Goal: Leave review/rating: Share an evaluation or opinion about a product, service, or content

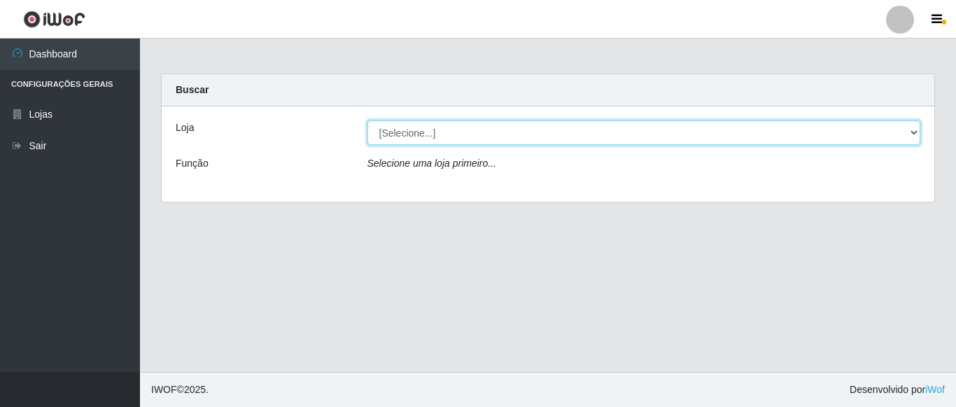
select select "497"
click option "Hiper Queiroz - [GEOGRAPHIC_DATA]" at bounding box center [0, 0] width 0 height 0
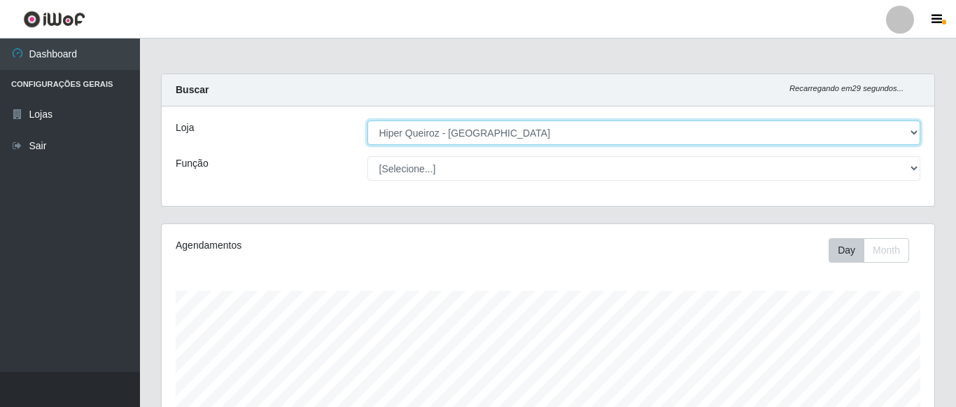
scroll to position [290, 773]
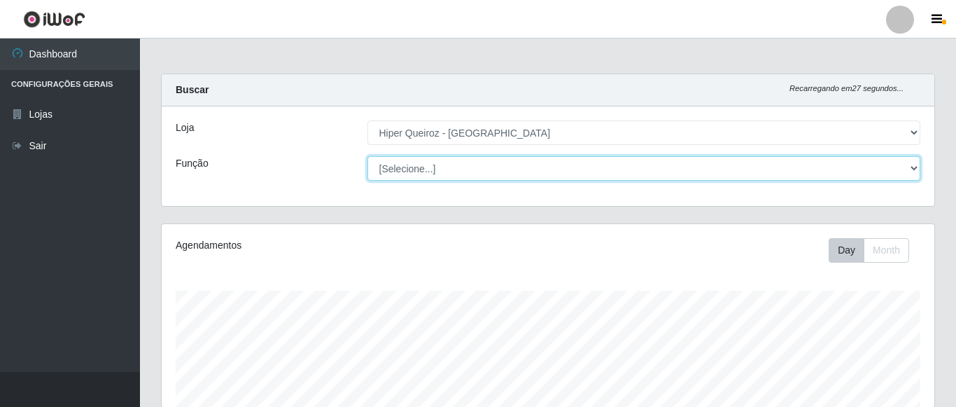
click at [367, 156] on select "[Selecione...] ASG ASG + ASG ++ Embalador Embalador + Embalador ++ Repositor Re…" at bounding box center [643, 168] width 553 height 24
click option "Repositor" at bounding box center [0, 0] width 0 height 0
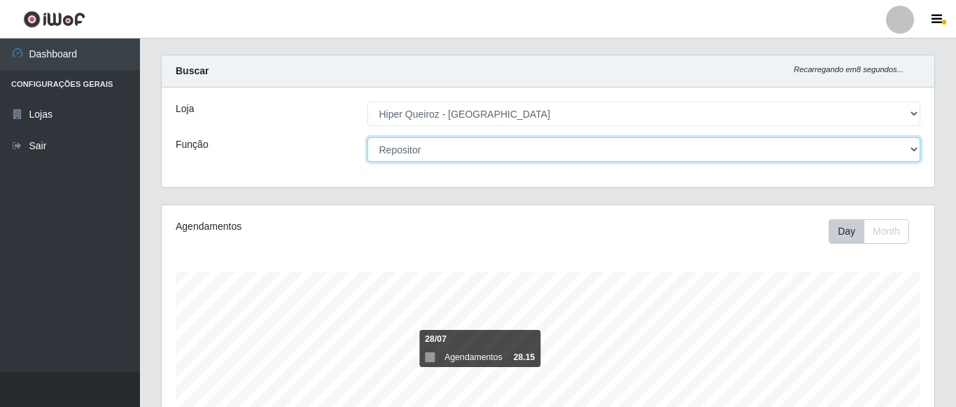
scroll to position [0, 0]
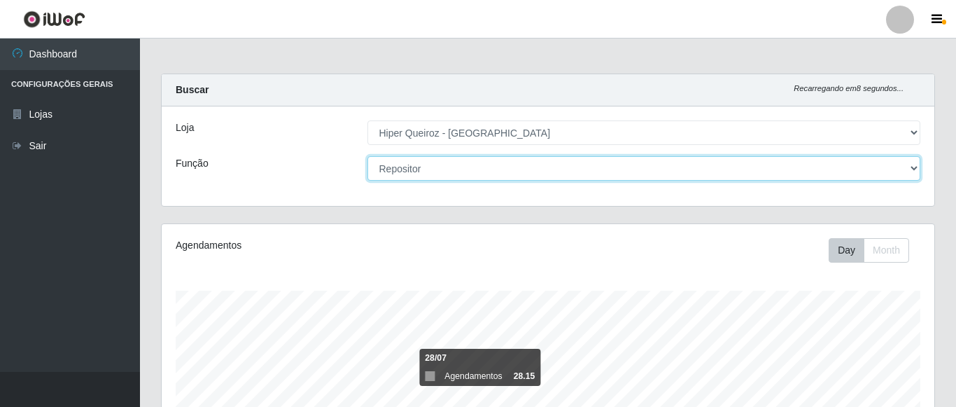
click at [367, 156] on select "[Selecione...] ASG ASG + ASG ++ Embalador Embalador + Embalador ++ Repositor Re…" at bounding box center [643, 168] width 553 height 24
select select "82"
click option "Repositor +" at bounding box center [0, 0] width 0 height 0
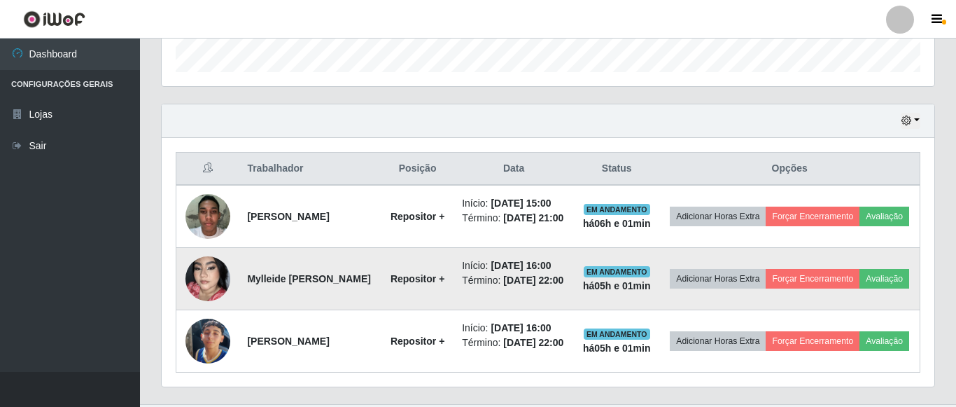
scroll to position [492, 0]
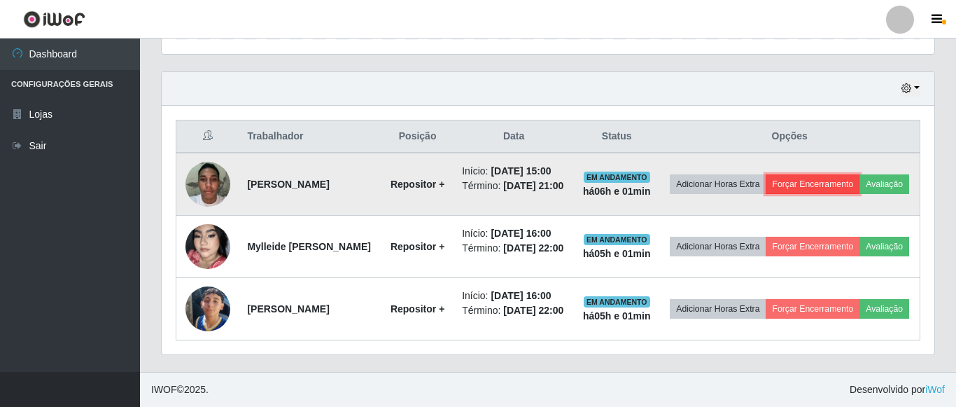
click at [838, 174] on button "Forçar Encerramento" at bounding box center [813, 184] width 94 height 20
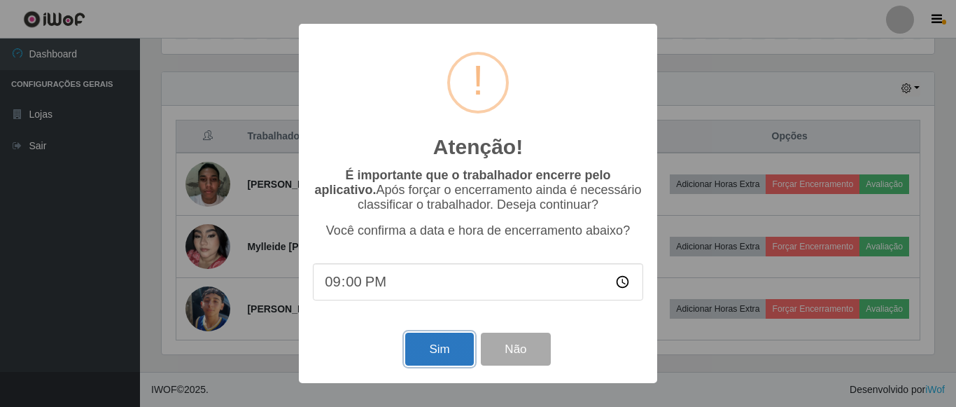
click at [434, 355] on button "Sim" at bounding box center [439, 348] width 68 height 33
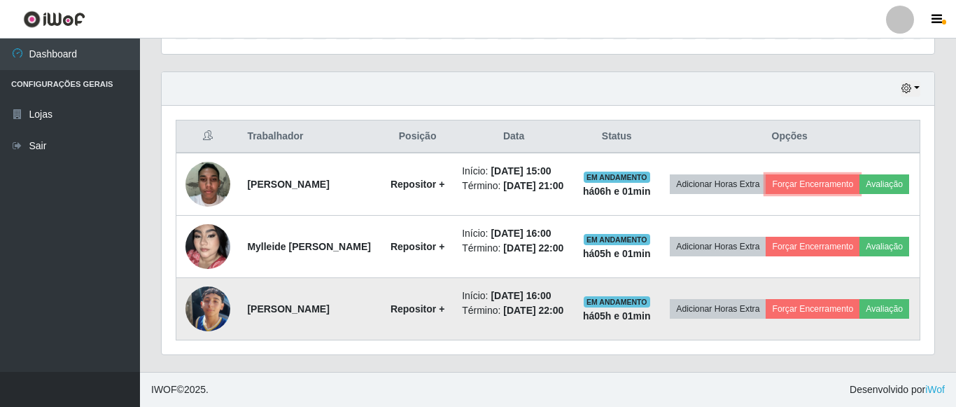
scroll to position [274, 0]
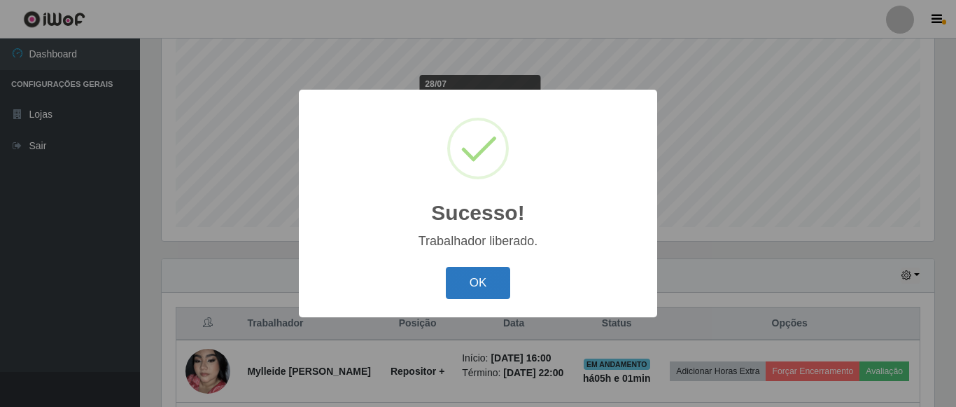
click at [486, 281] on button "OK" at bounding box center [478, 283] width 65 height 33
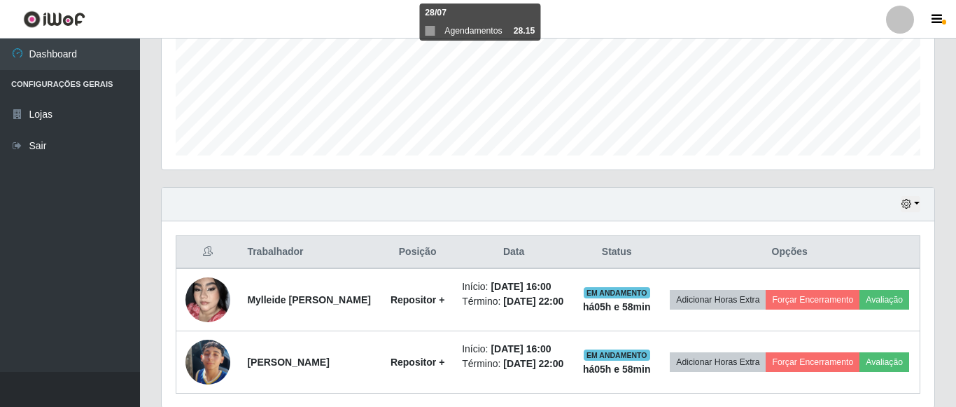
scroll to position [416, 0]
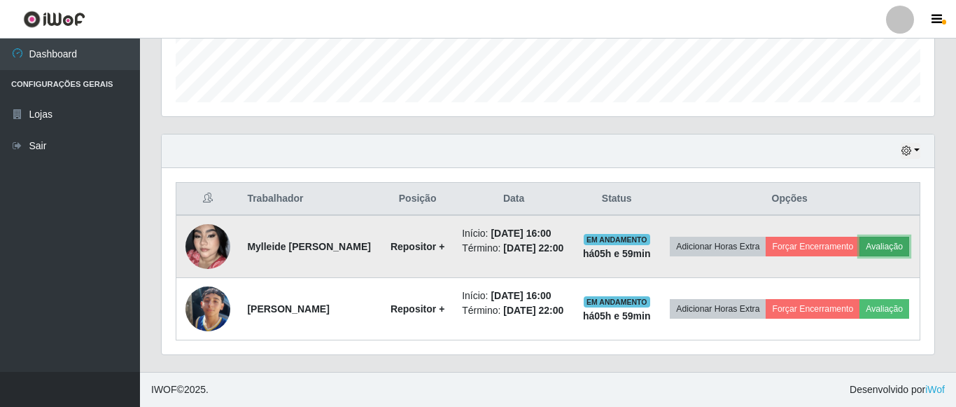
click at [859, 244] on button "Avaliação" at bounding box center [884, 247] width 50 height 20
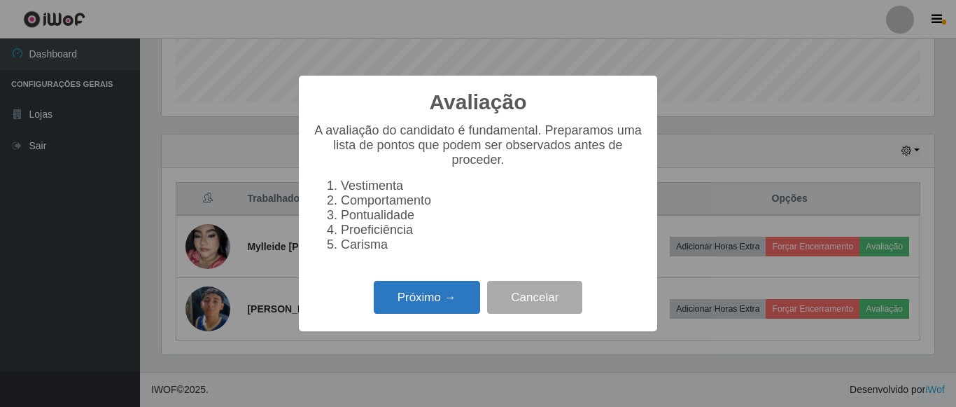
click at [453, 305] on button "Próximo →" at bounding box center [427, 297] width 106 height 33
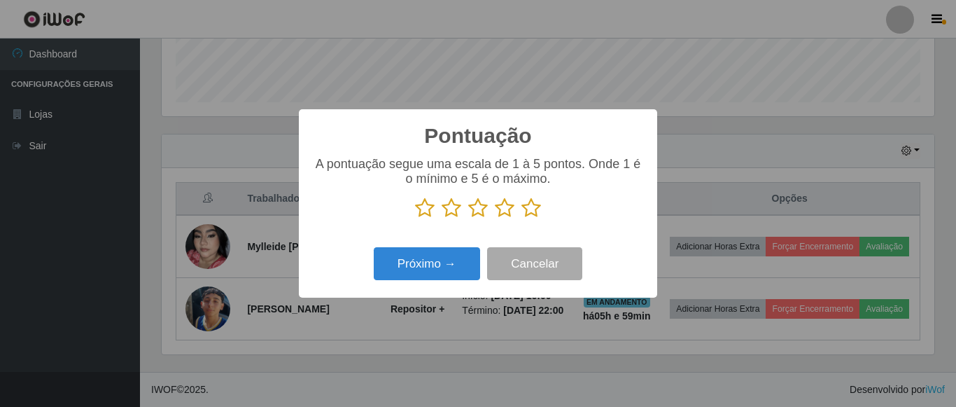
click at [420, 214] on icon at bounding box center [425, 207] width 20 height 21
click at [415, 218] on input "radio" at bounding box center [415, 218] width 0 height 0
click at [451, 213] on icon at bounding box center [452, 207] width 20 height 21
click at [442, 218] on input "radio" at bounding box center [442, 218] width 0 height 0
click at [478, 211] on icon at bounding box center [478, 207] width 20 height 21
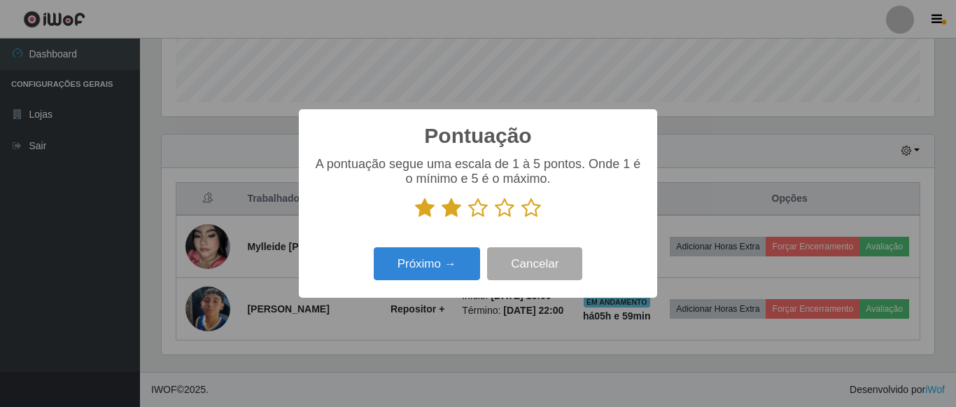
click at [468, 218] on input "radio" at bounding box center [468, 218] width 0 height 0
click at [500, 209] on icon at bounding box center [505, 207] width 20 height 21
click at [495, 218] on input "radio" at bounding box center [495, 218] width 0 height 0
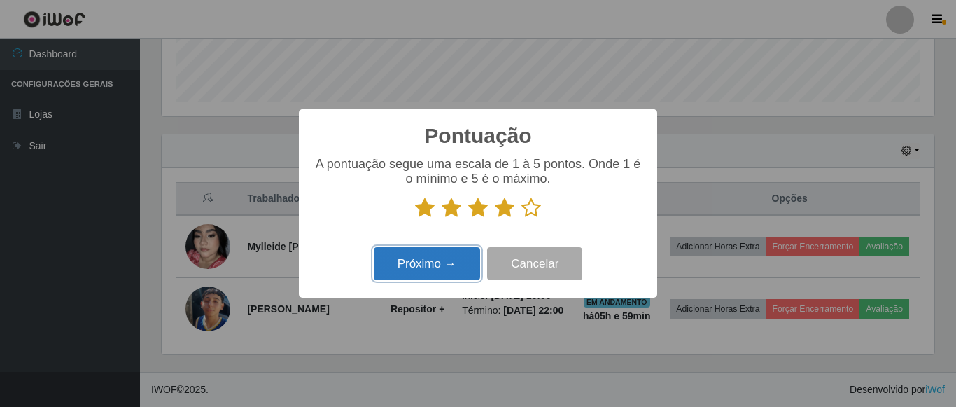
click at [451, 267] on button "Próximo →" at bounding box center [427, 263] width 106 height 33
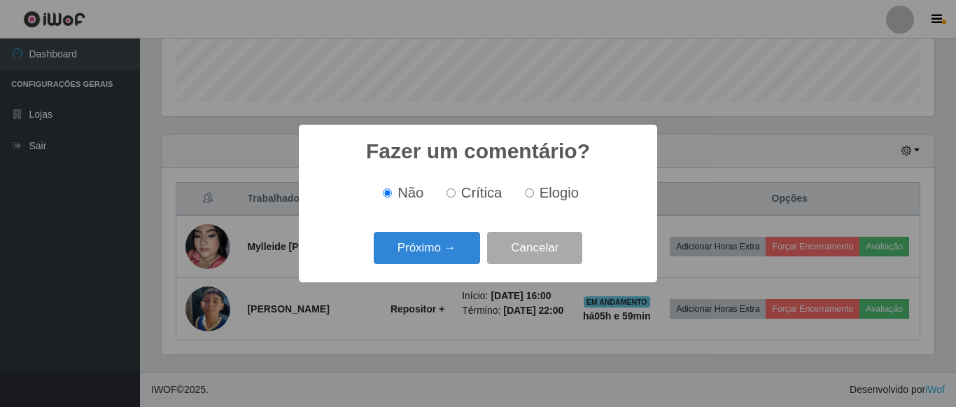
click at [527, 192] on input "Elogio" at bounding box center [529, 192] width 9 height 9
radio input "true"
click at [423, 243] on button "Próximo →" at bounding box center [427, 248] width 106 height 33
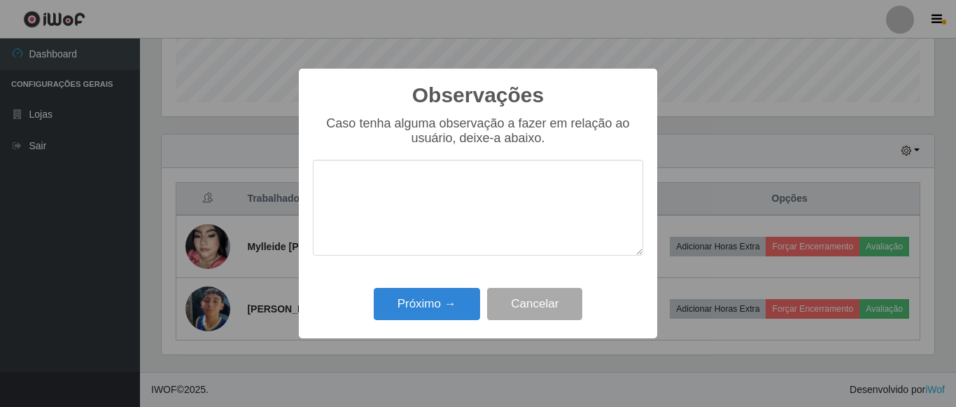
click at [384, 192] on textarea at bounding box center [478, 208] width 330 height 96
type textarea "muito produtiva"
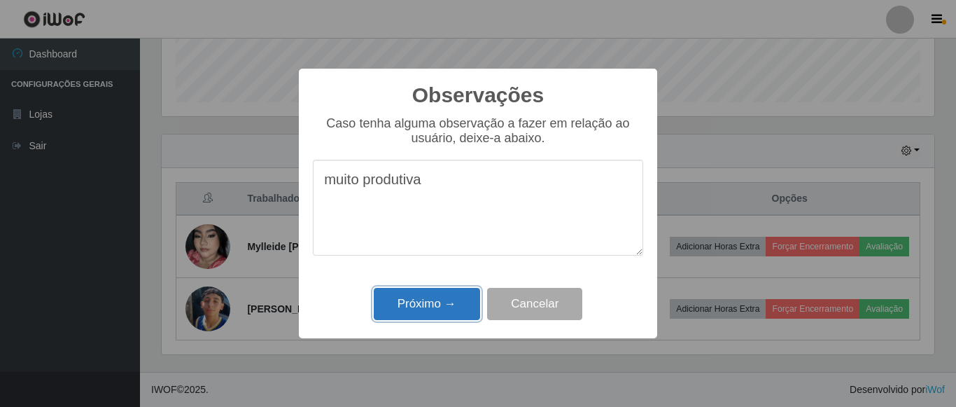
click at [436, 304] on button "Próximo →" at bounding box center [427, 304] width 106 height 33
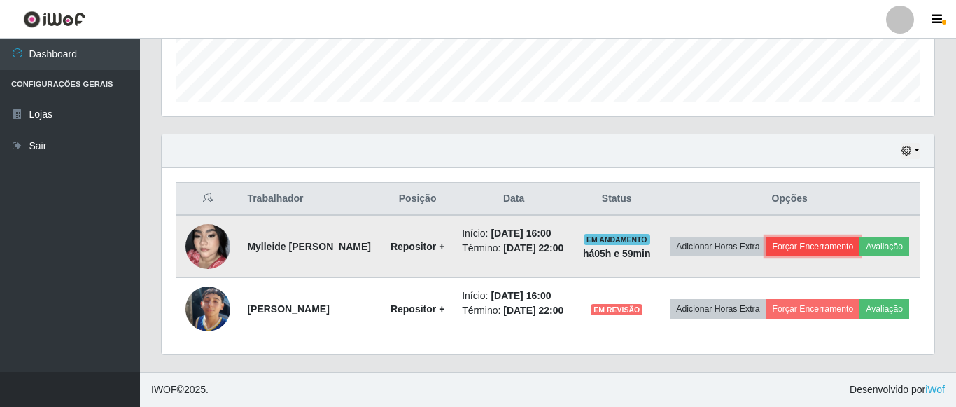
click at [829, 237] on button "Forçar Encerramento" at bounding box center [813, 247] width 94 height 20
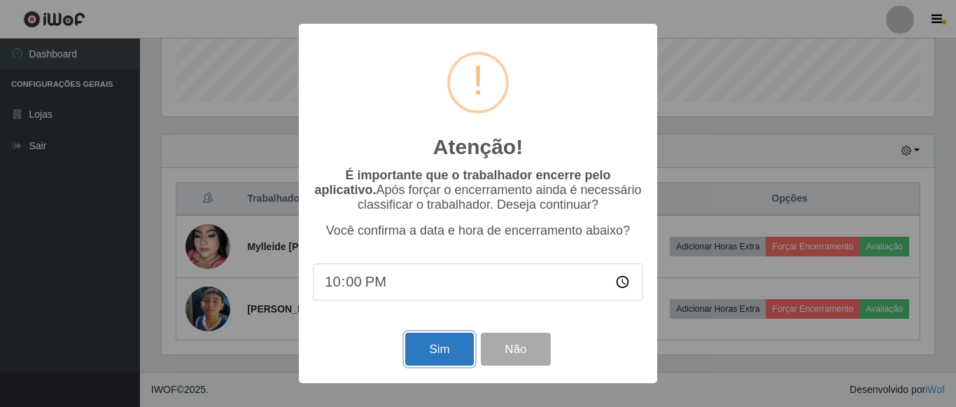
click at [428, 356] on button "Sim" at bounding box center [439, 348] width 68 height 33
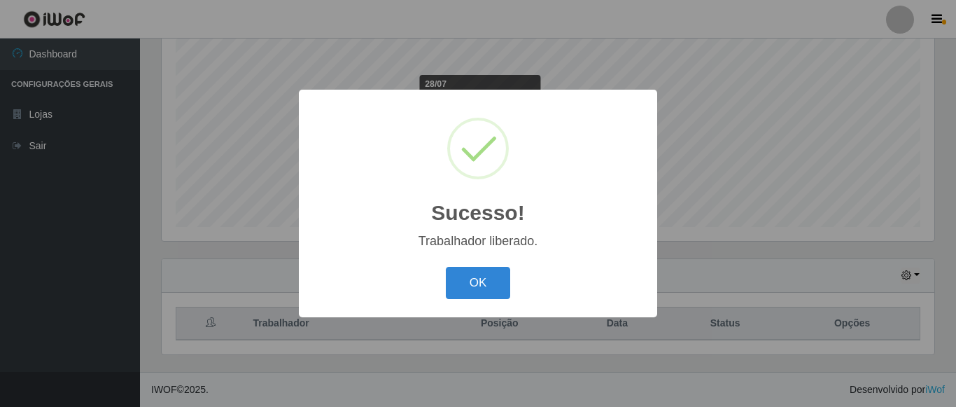
scroll to position [274, 0]
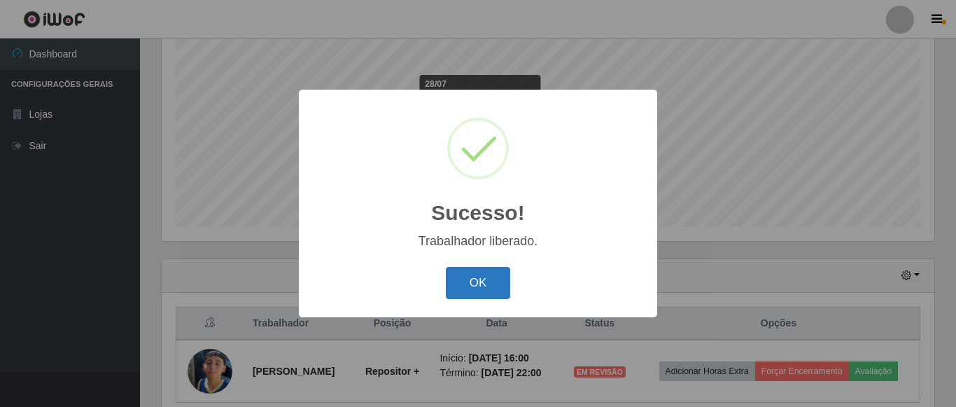
click at [479, 281] on button "OK" at bounding box center [478, 283] width 65 height 33
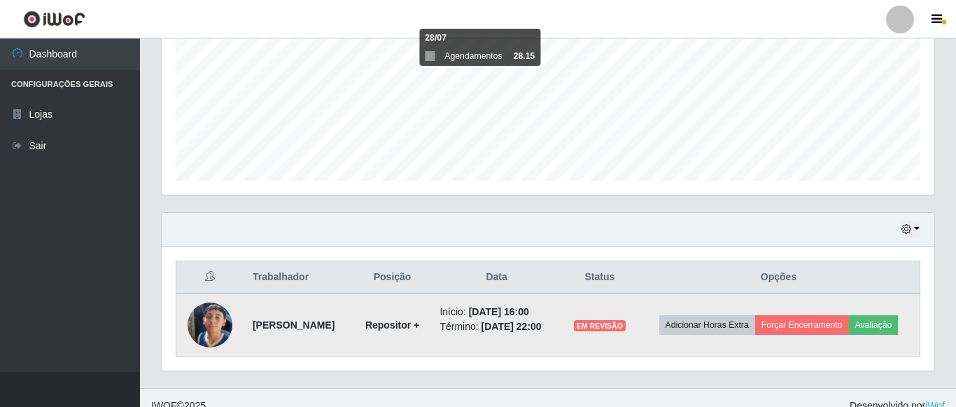
scroll to position [345, 0]
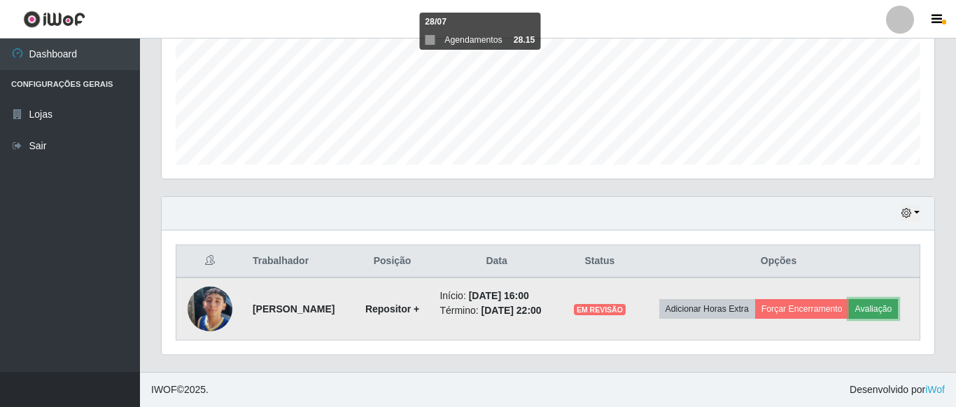
click at [849, 316] on button "Avaliação" at bounding box center [874, 309] width 50 height 20
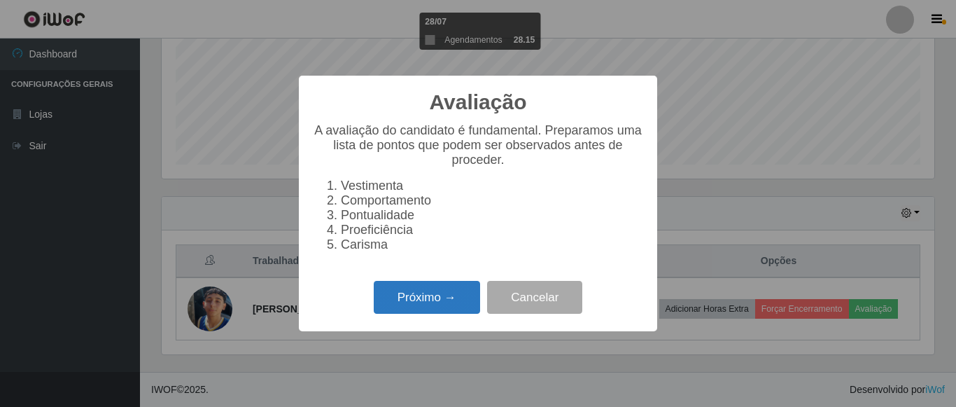
click at [433, 313] on button "Próximo →" at bounding box center [427, 297] width 106 height 33
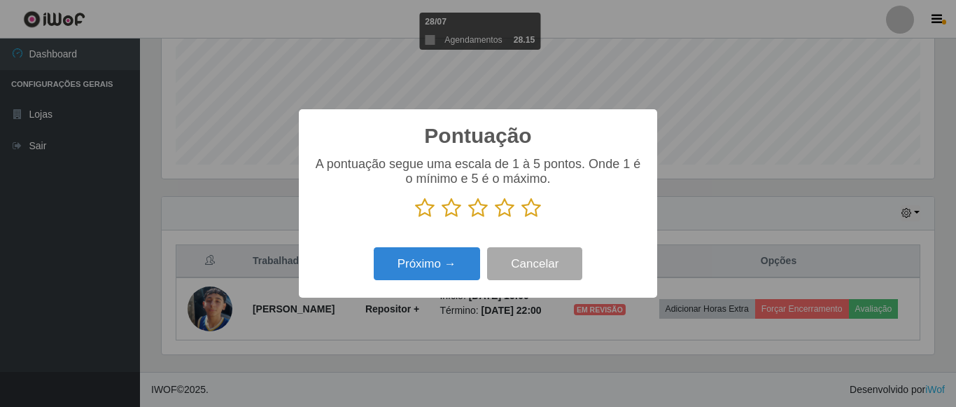
click at [428, 210] on icon at bounding box center [425, 207] width 20 height 21
click at [415, 218] on input "radio" at bounding box center [415, 218] width 0 height 0
click at [457, 216] on icon at bounding box center [452, 207] width 20 height 21
click at [442, 218] on input "radio" at bounding box center [442, 218] width 0 height 0
click at [486, 213] on icon at bounding box center [478, 207] width 20 height 21
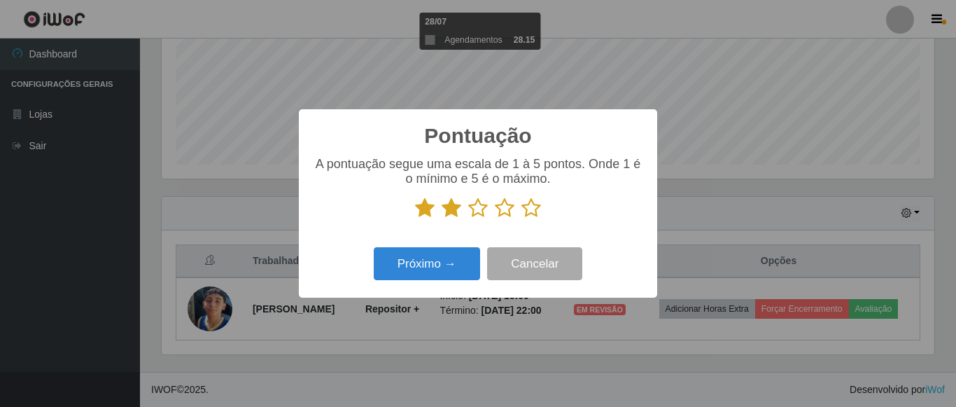
click at [468, 218] on input "radio" at bounding box center [468, 218] width 0 height 0
click at [507, 213] on icon at bounding box center [505, 207] width 20 height 21
click at [495, 218] on input "radio" at bounding box center [495, 218] width 0 height 0
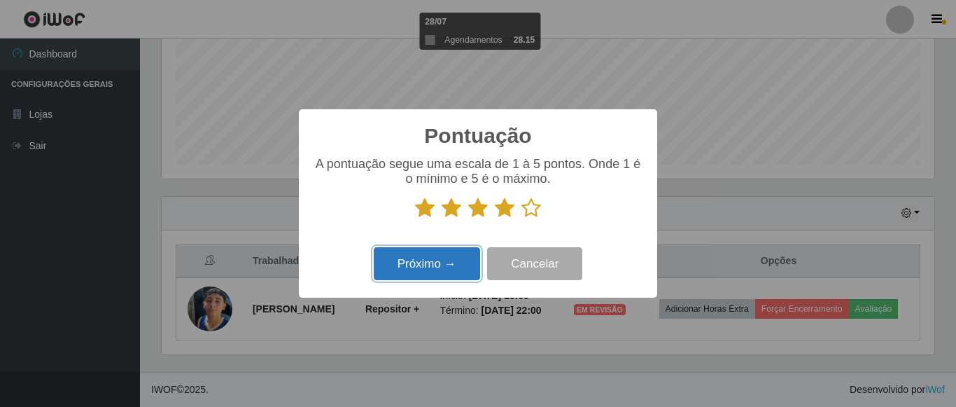
click at [430, 263] on button "Próximo →" at bounding box center [427, 263] width 106 height 33
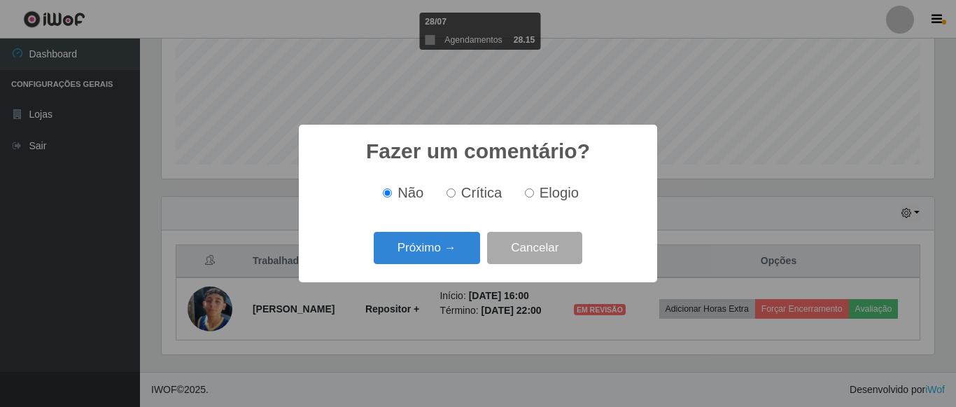
click at [534, 197] on input "Elogio" at bounding box center [529, 192] width 9 height 9
radio input "true"
click at [457, 249] on button "Próximo →" at bounding box center [427, 248] width 106 height 33
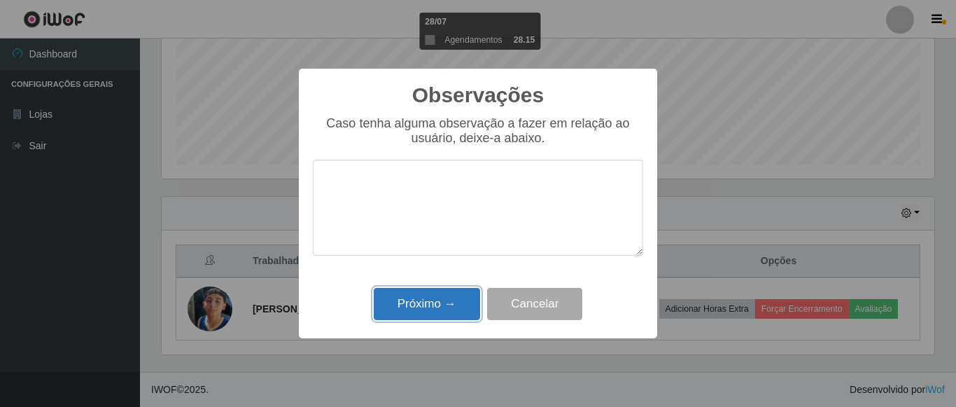
click at [416, 302] on button "Próximo →" at bounding box center [427, 304] width 106 height 33
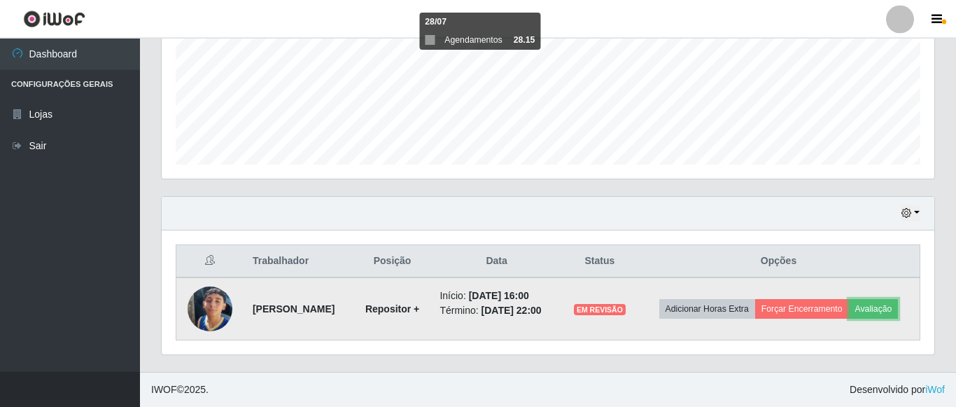
scroll to position [346, 0]
click at [849, 306] on button "Avaliação" at bounding box center [874, 309] width 50 height 20
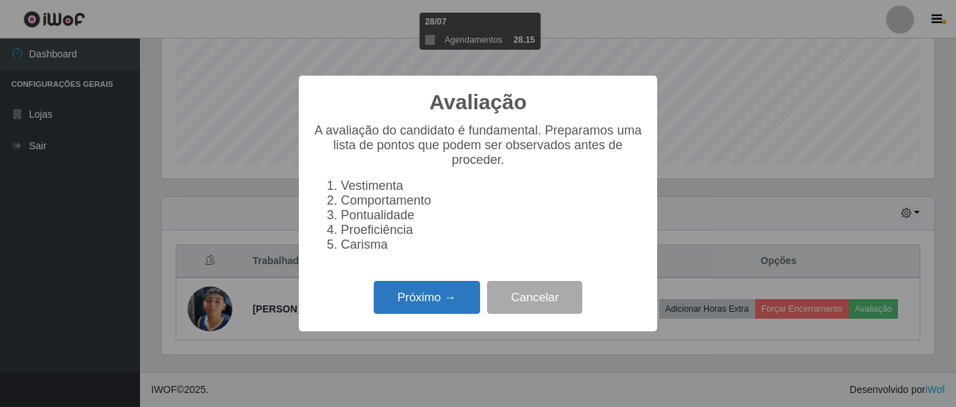
click at [430, 312] on button "Próximo →" at bounding box center [427, 297] width 106 height 33
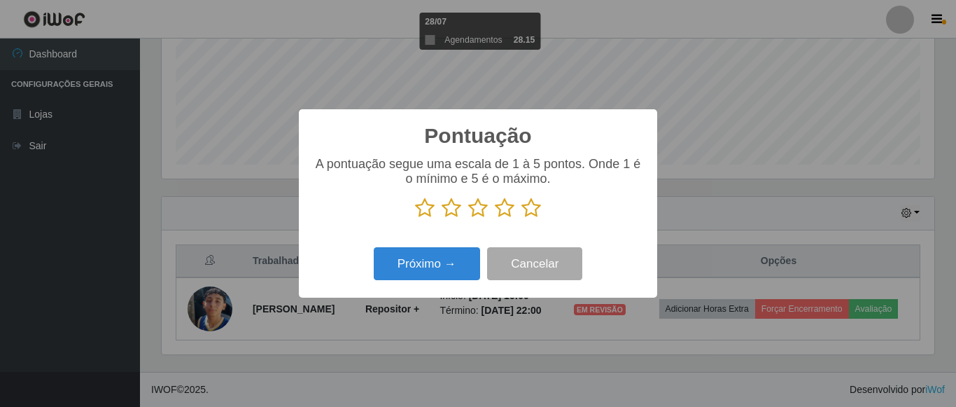
click at [432, 212] on icon at bounding box center [425, 207] width 20 height 21
click at [415, 218] on input "radio" at bounding box center [415, 218] width 0 height 0
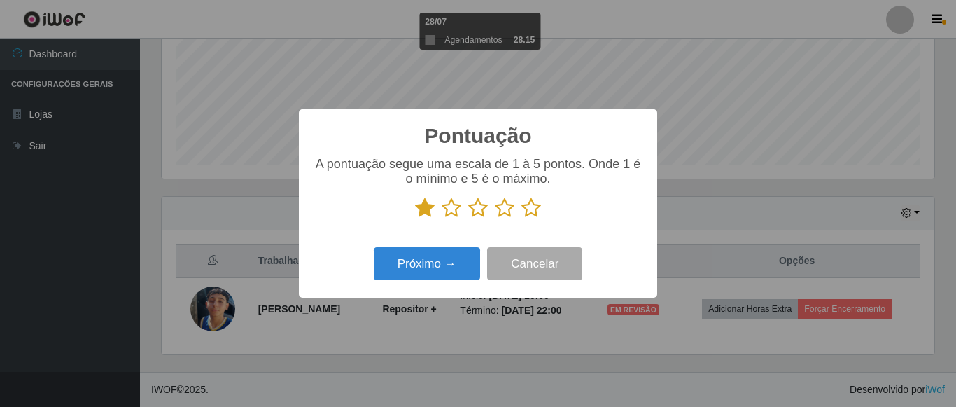
click at [454, 212] on icon at bounding box center [452, 207] width 20 height 21
click at [442, 218] on input "radio" at bounding box center [442, 218] width 0 height 0
click at [479, 212] on icon at bounding box center [478, 207] width 20 height 21
click at [505, 212] on icon at bounding box center [505, 207] width 20 height 21
click at [495, 218] on input "radio" at bounding box center [495, 218] width 0 height 0
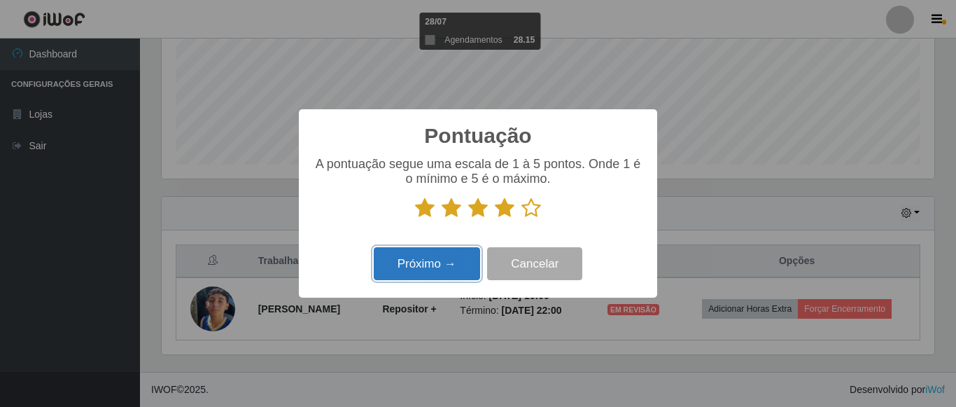
click at [457, 265] on button "Próximo →" at bounding box center [427, 263] width 106 height 33
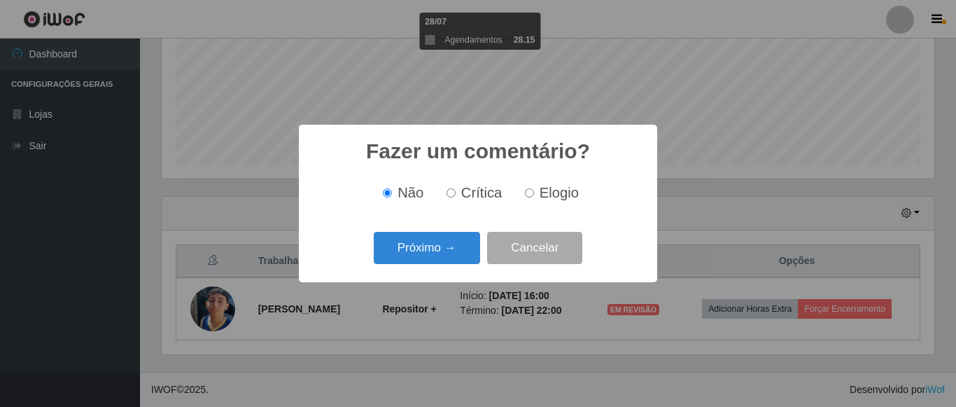
click at [535, 190] on label "Elogio" at bounding box center [548, 193] width 59 height 16
click at [534, 190] on input "Elogio" at bounding box center [529, 192] width 9 height 9
radio input "true"
click at [448, 253] on button "Próximo →" at bounding box center [427, 248] width 106 height 33
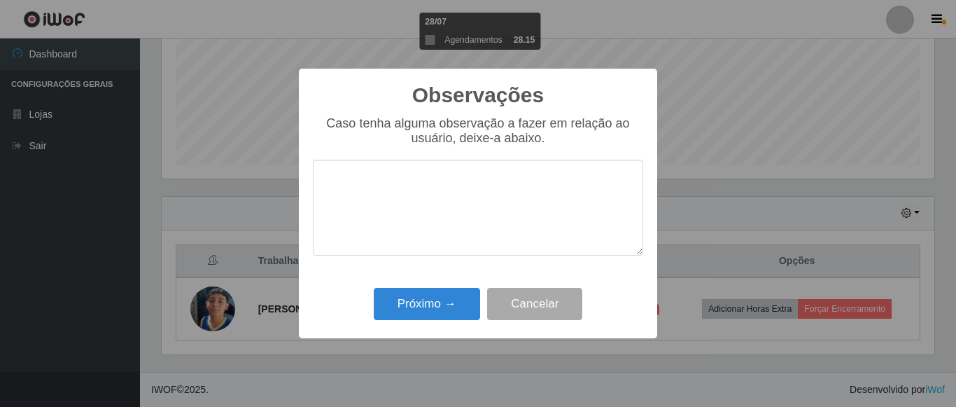
click at [360, 176] on textarea at bounding box center [478, 208] width 330 height 96
type textarea "muito produtivo"
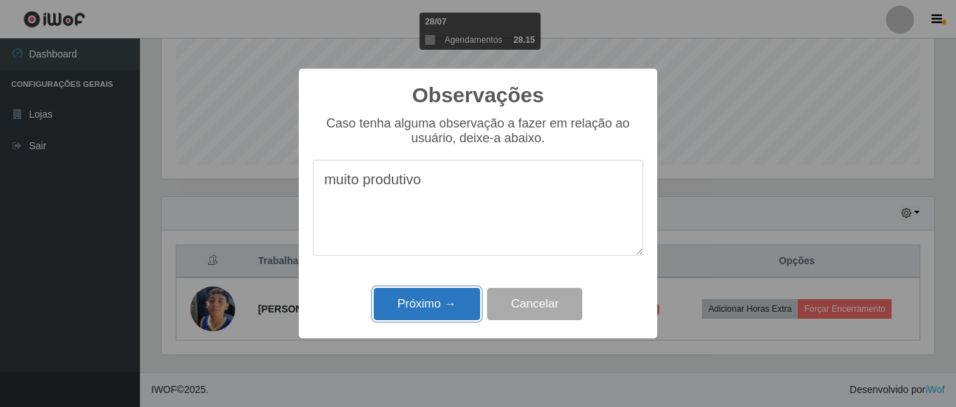
click at [456, 307] on button "Próximo →" at bounding box center [427, 304] width 106 height 33
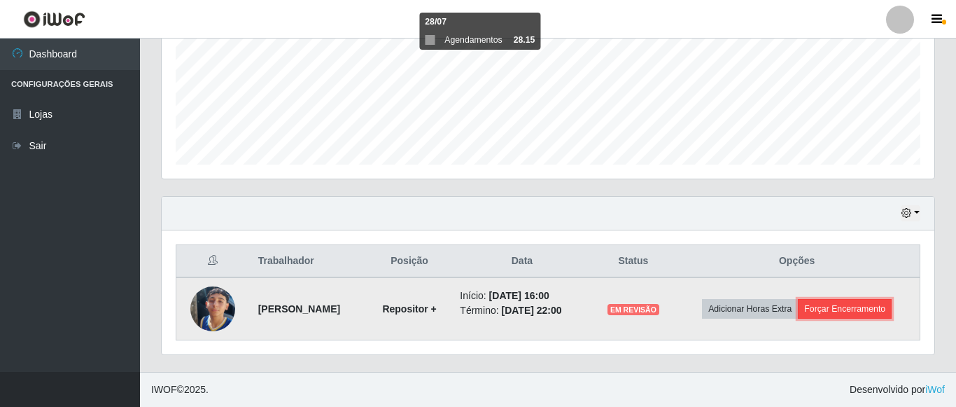
click at [828, 309] on button "Forçar Encerramento" at bounding box center [845, 309] width 94 height 20
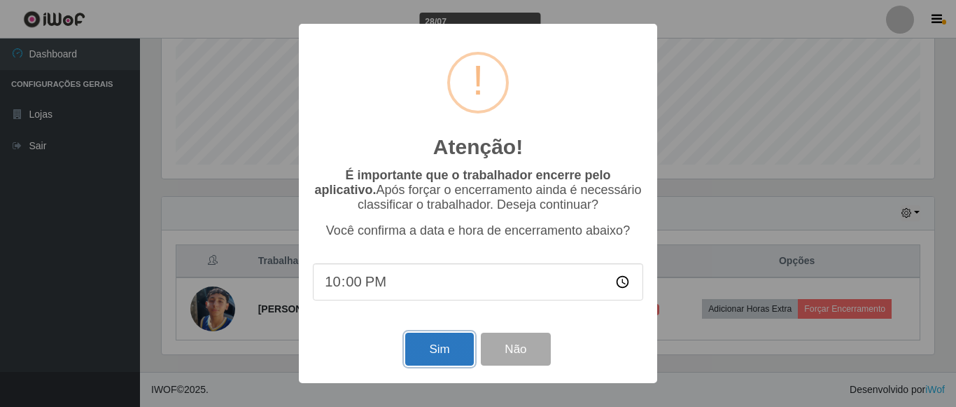
click at [460, 356] on button "Sim" at bounding box center [439, 348] width 68 height 33
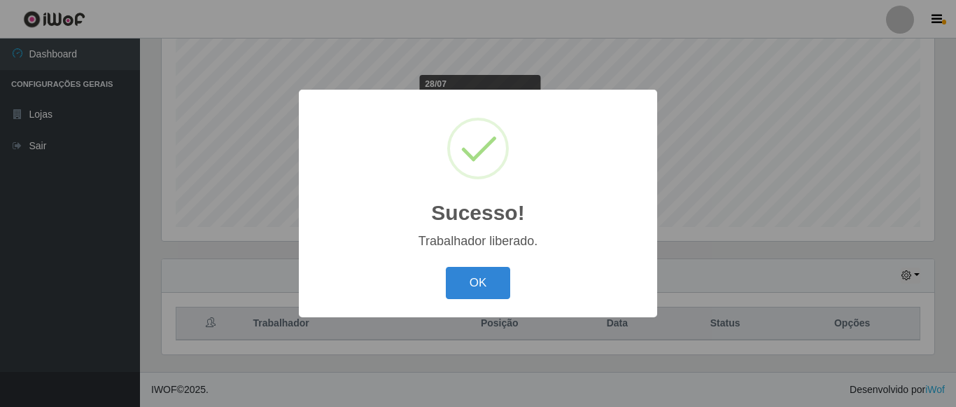
scroll to position [274, 0]
click at [470, 278] on button "OK" at bounding box center [478, 283] width 65 height 33
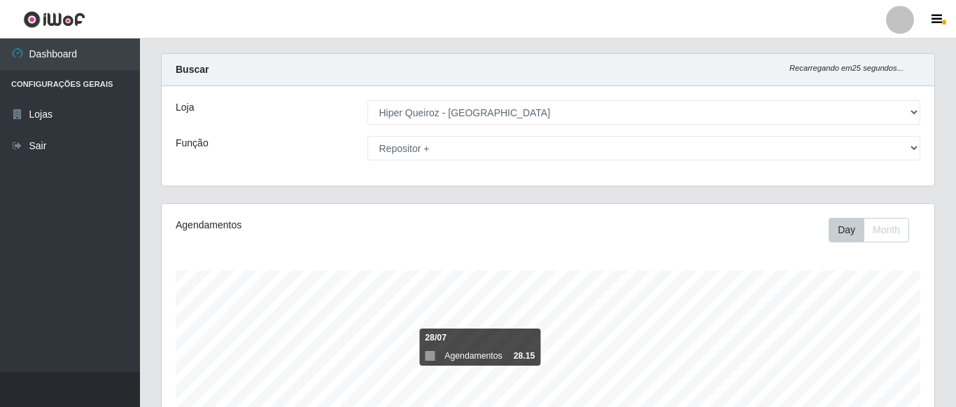
scroll to position [0, 0]
